Goal: Task Accomplishment & Management: Manage account settings

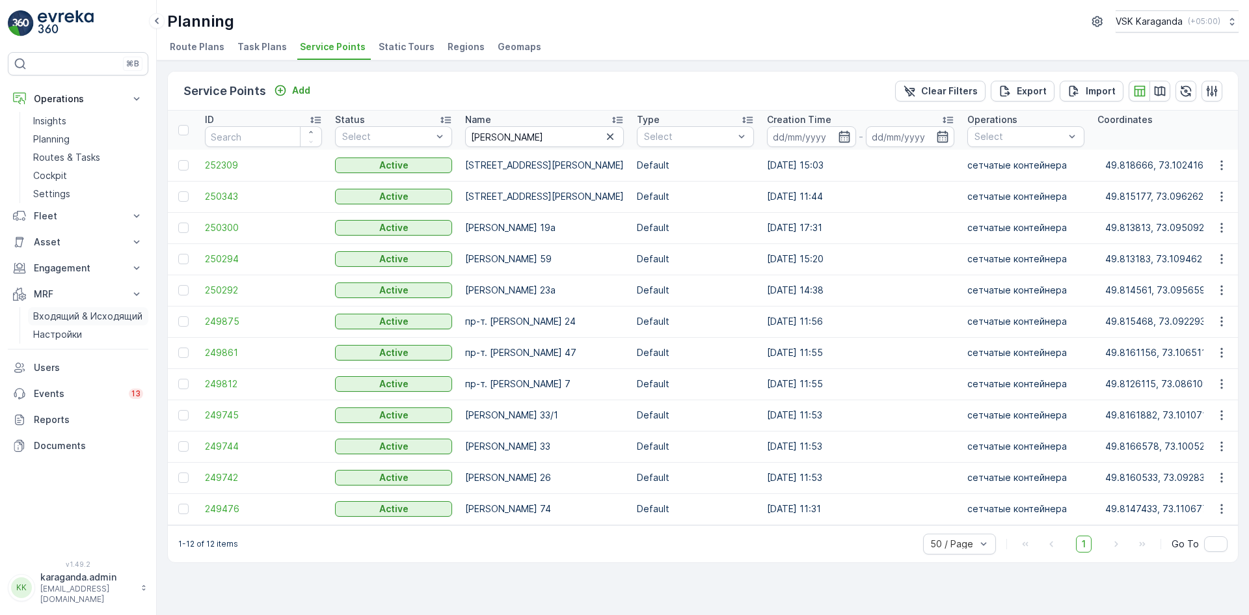
click at [43, 316] on p "Входящий & Исходящий" at bounding box center [87, 316] width 109 height 13
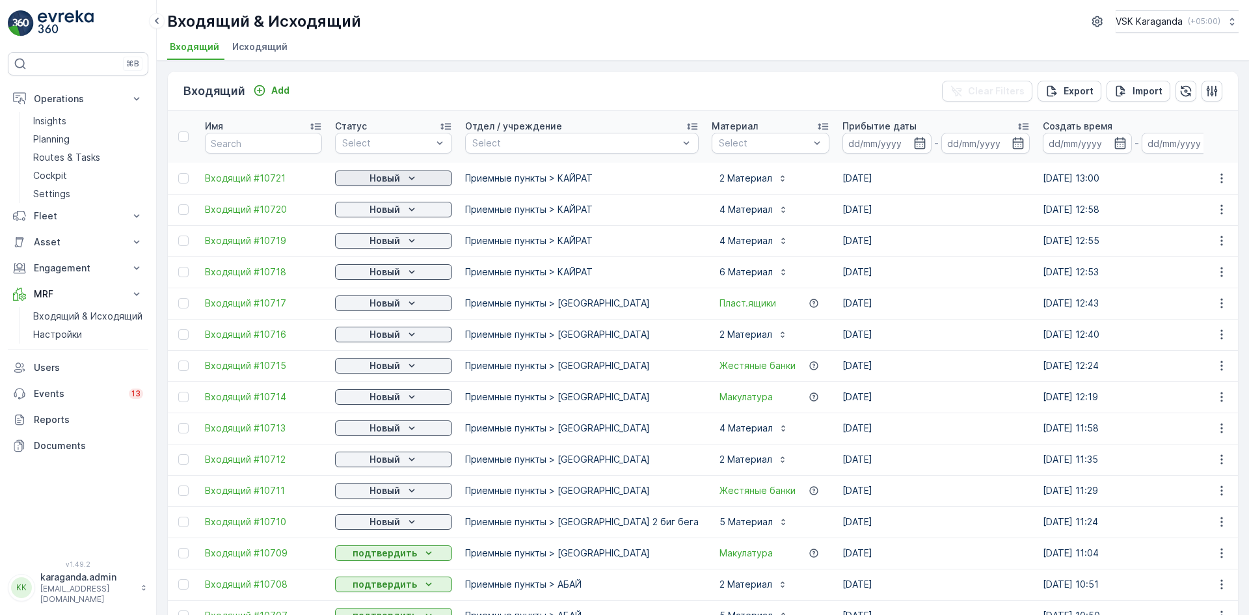
click at [408, 177] on icon "Новый" at bounding box center [411, 178] width 13 height 13
click at [394, 215] on span "подтвердить" at bounding box center [373, 215] width 60 height 13
click at [399, 208] on p "Новый" at bounding box center [384, 209] width 31 height 13
click at [395, 246] on span "подтвердить" at bounding box center [373, 247] width 60 height 13
click at [391, 245] on p "Новый" at bounding box center [384, 240] width 31 height 13
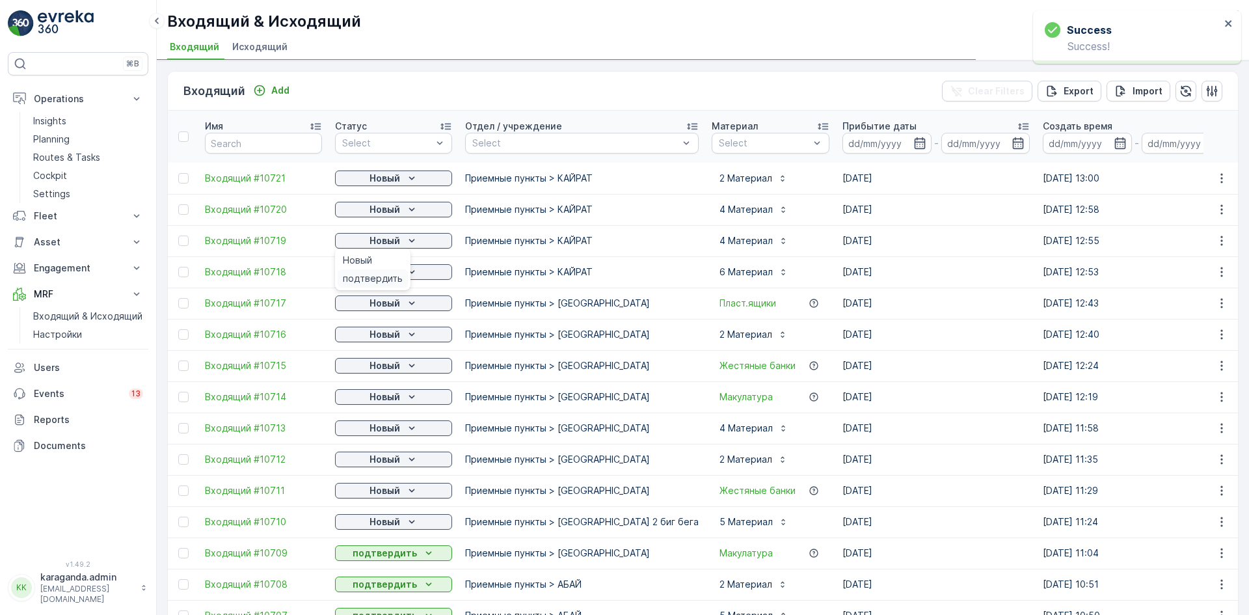
click at [385, 277] on span "подтвердить" at bounding box center [373, 278] width 60 height 13
click at [399, 272] on p "Новый" at bounding box center [384, 271] width 31 height 13
click at [395, 304] on p "Новый" at bounding box center [384, 303] width 31 height 13
click at [389, 341] on span "подтвердить" at bounding box center [373, 340] width 60 height 13
click at [398, 335] on p "Новый" at bounding box center [384, 334] width 31 height 13
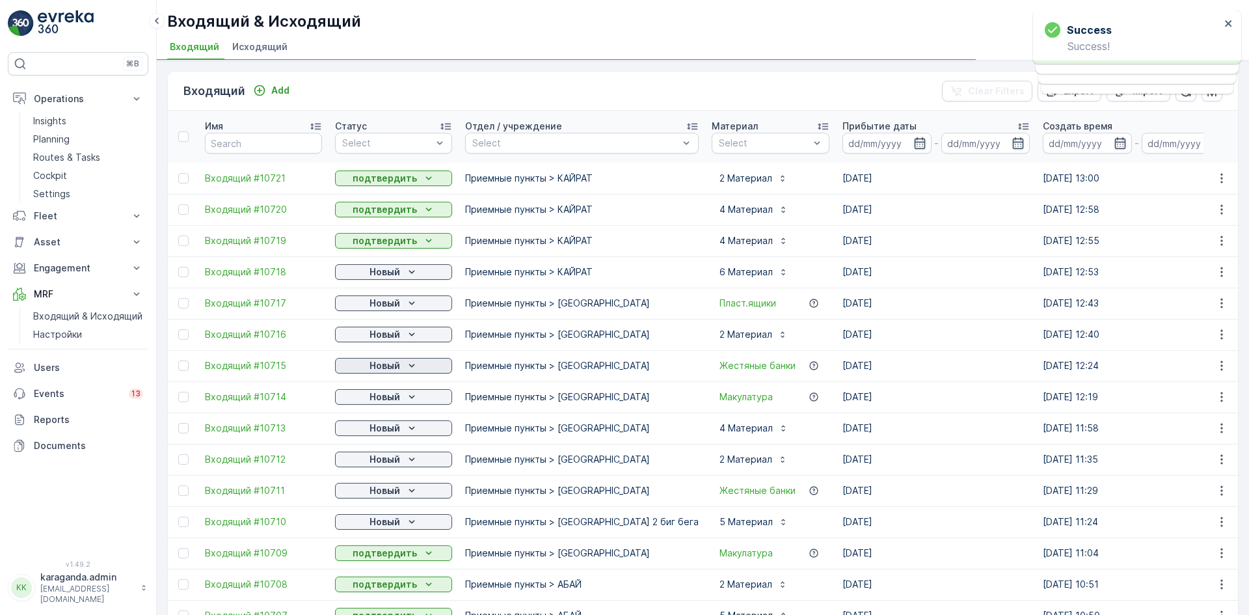
click at [393, 368] on p "Новый" at bounding box center [384, 365] width 31 height 13
click at [378, 398] on span "подтвердить" at bounding box center [373, 403] width 60 height 13
click at [390, 427] on p "Новый" at bounding box center [384, 427] width 31 height 13
click at [387, 465] on span "подтвердить" at bounding box center [373, 465] width 60 height 13
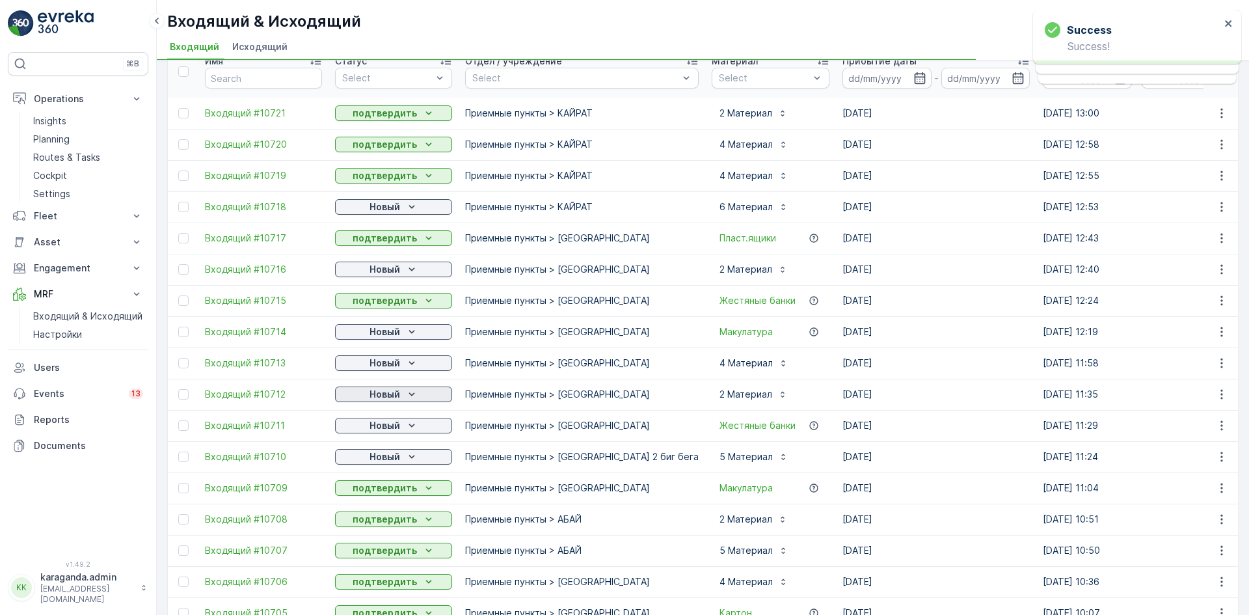
click at [395, 399] on p "Новый" at bounding box center [384, 394] width 31 height 13
click at [390, 431] on span "подтвердить" at bounding box center [373, 431] width 60 height 13
drag, startPoint x: 400, startPoint y: 425, endPoint x: 401, endPoint y: 432, distance: 7.3
click at [401, 425] on div "Новый" at bounding box center [393, 425] width 107 height 13
click at [397, 462] on span "подтвердить" at bounding box center [373, 463] width 60 height 13
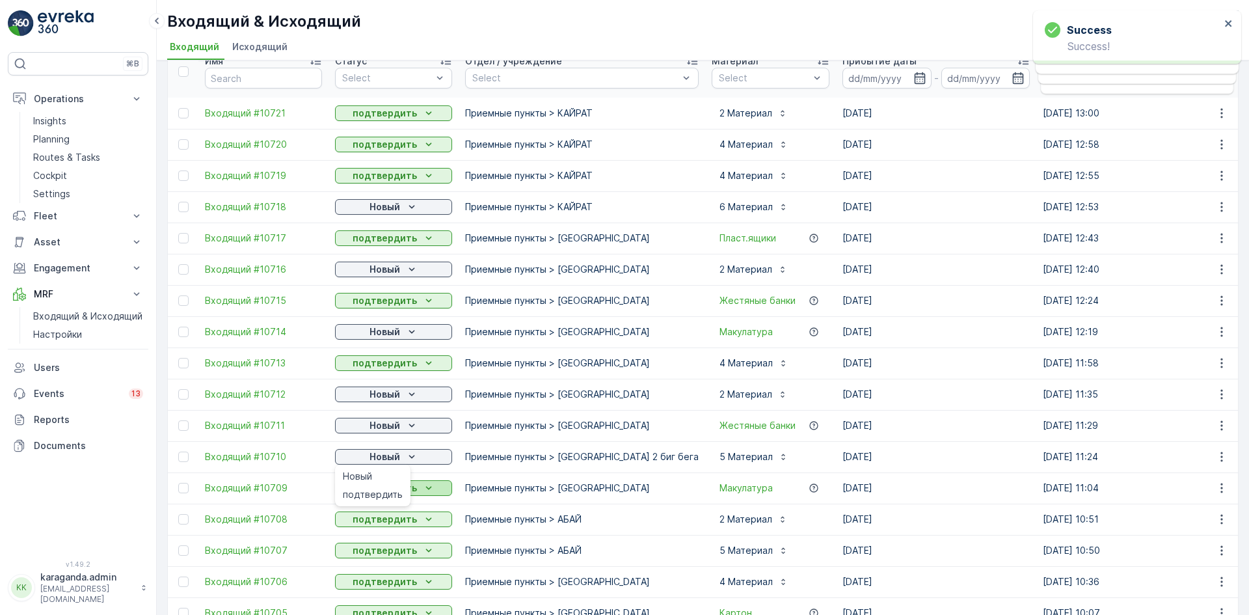
click at [397, 492] on span "подтвердить" at bounding box center [373, 494] width 60 height 13
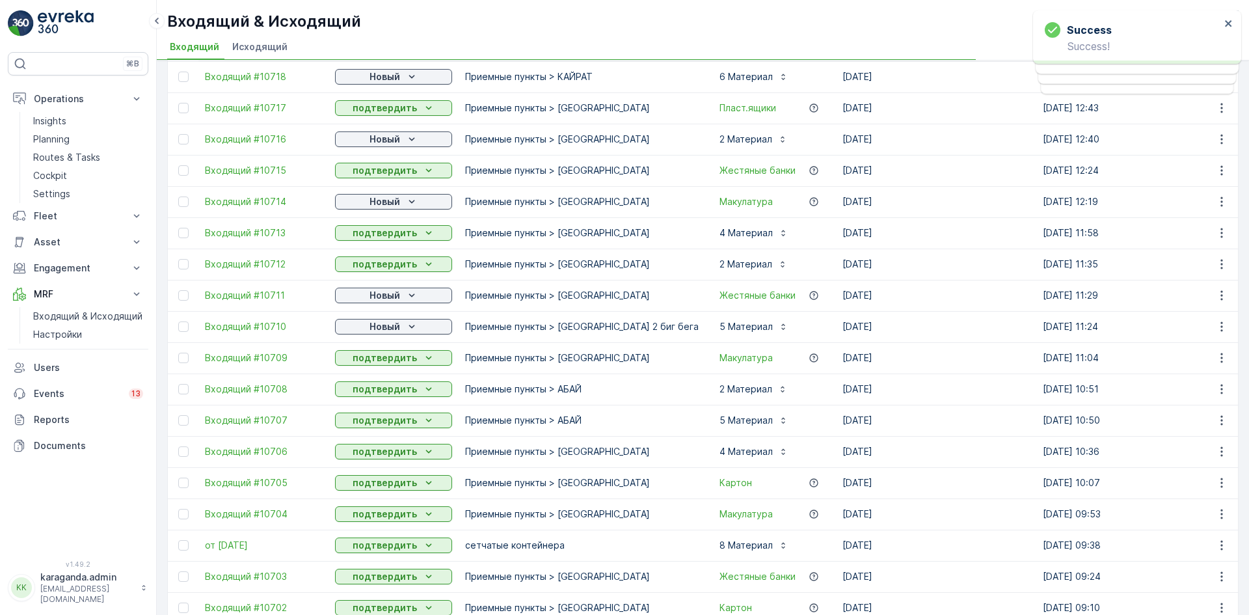
scroll to position [0, 0]
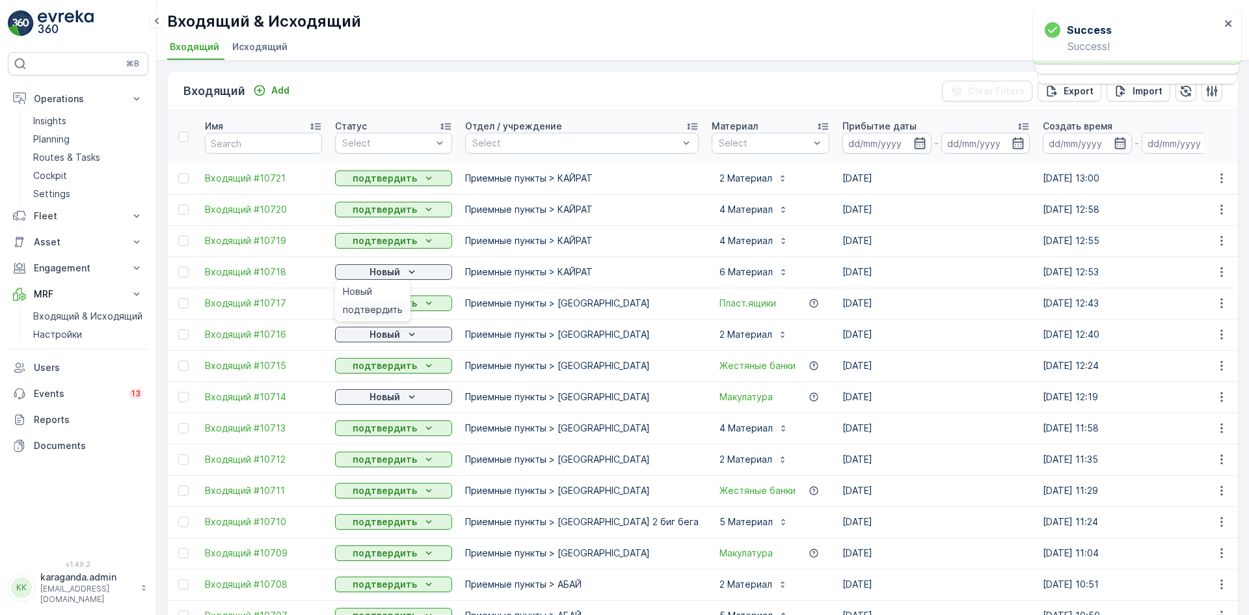
click at [389, 304] on span "подтвердить" at bounding box center [373, 309] width 60 height 13
click at [388, 335] on p "Новый" at bounding box center [384, 334] width 31 height 13
drag, startPoint x: 388, startPoint y: 365, endPoint x: 384, endPoint y: 387, distance: 22.6
click at [388, 365] on div "подтвердить" at bounding box center [373, 372] width 70 height 18
click at [382, 393] on p "Новый" at bounding box center [384, 396] width 31 height 13
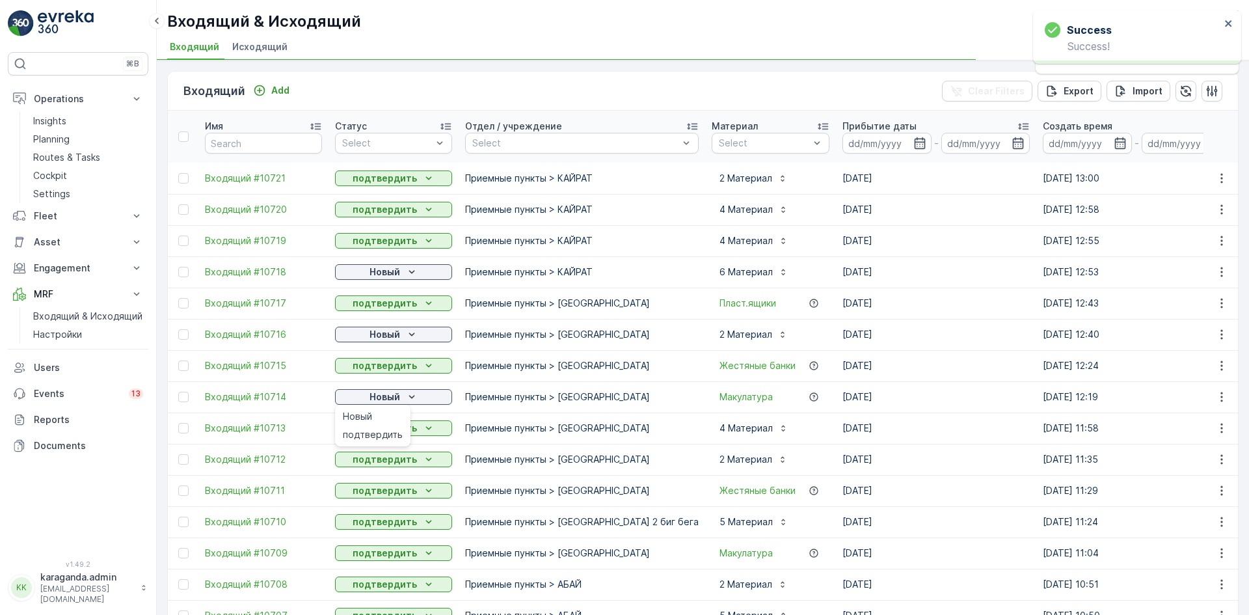
drag, startPoint x: 378, startPoint y: 436, endPoint x: 367, endPoint y: 445, distance: 13.9
click at [378, 437] on span "подтвердить" at bounding box center [373, 434] width 60 height 13
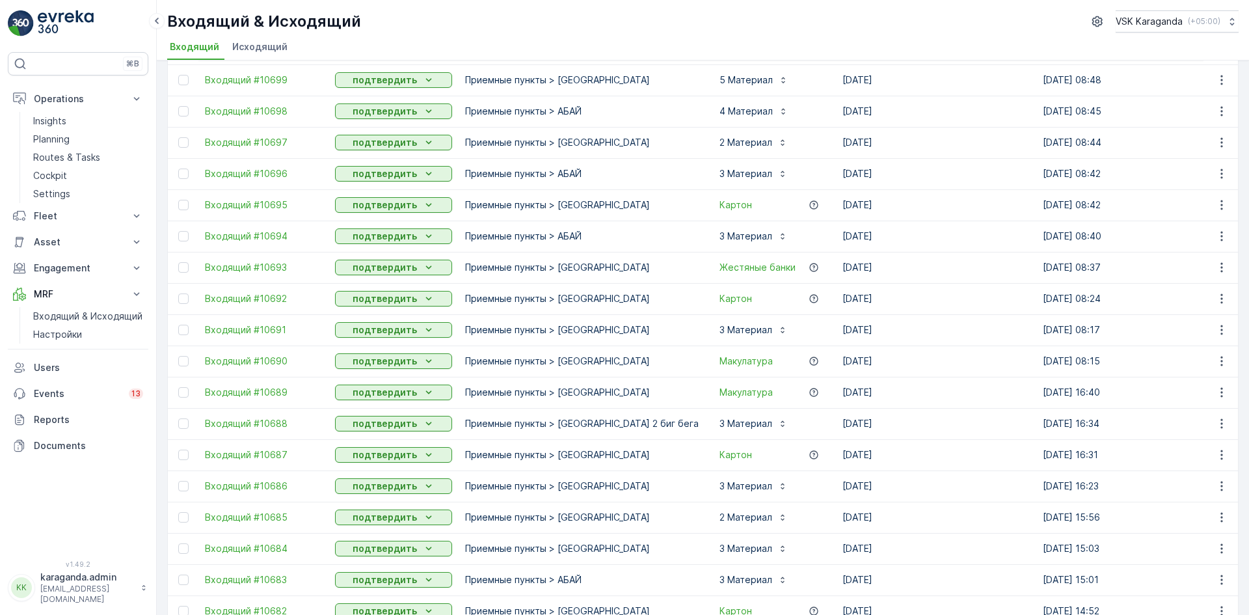
scroll to position [976, 0]
